Goal: Transaction & Acquisition: Purchase product/service

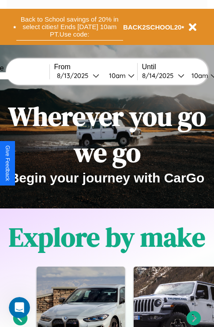
click at [69, 27] on button "Back to School savings of 20% in select cities! Ends [DATE] 10am PT. Use code:" at bounding box center [69, 26] width 107 height 27
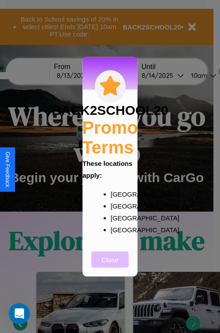
click at [110, 266] on button "Close" at bounding box center [110, 259] width 37 height 16
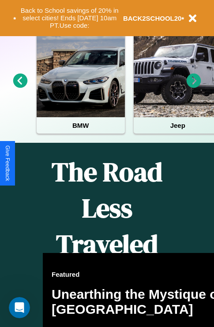
scroll to position [360, 0]
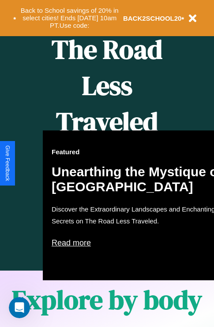
click at [107, 163] on div "Featured Unearthing the Mystique of [GEOGRAPHIC_DATA] Discover the Extraordinar…" at bounding box center [140, 205] width 194 height 150
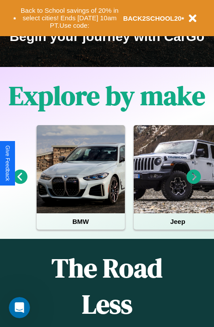
scroll to position [136, 0]
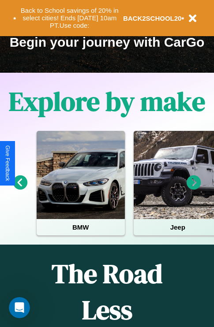
click at [20, 188] on icon at bounding box center [20, 182] width 15 height 15
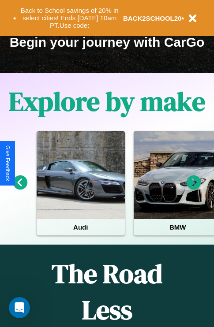
click at [20, 188] on icon at bounding box center [20, 182] width 15 height 15
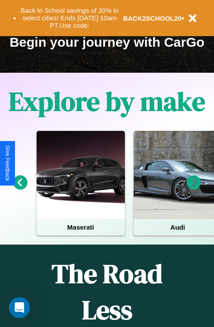
scroll to position [50, 202]
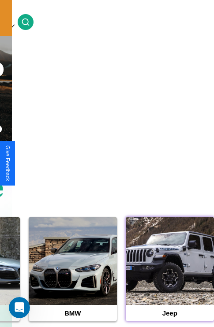
click at [169, 274] on div at bounding box center [169, 261] width 88 height 88
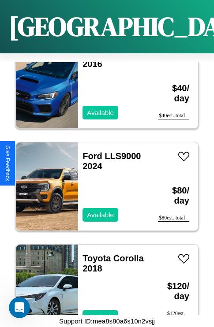
scroll to position [2383, 0]
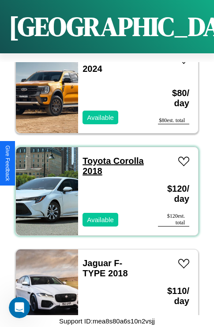
click at [94, 156] on link "Toyota Corolla 2018" at bounding box center [112, 166] width 61 height 20
